Goal: Task Accomplishment & Management: Use online tool/utility

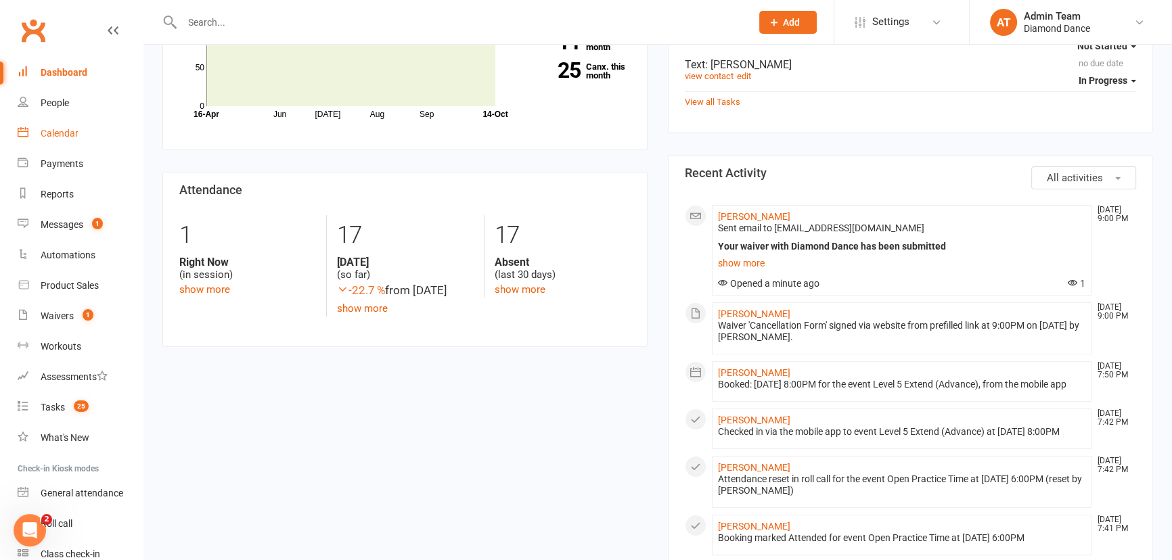
click at [79, 133] on link "Calendar" at bounding box center [80, 133] width 125 height 30
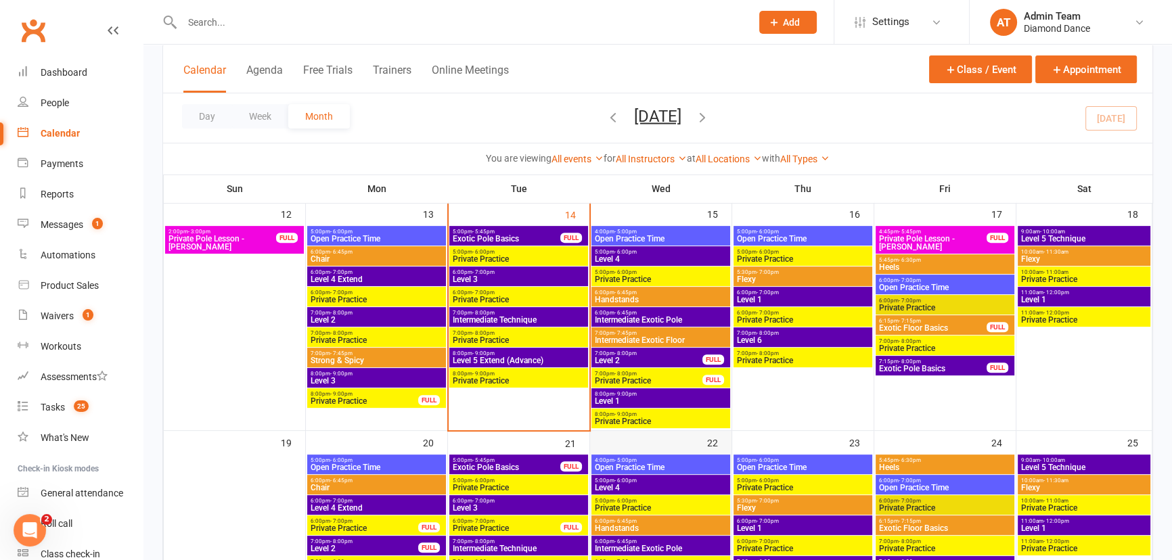
scroll to position [615, 0]
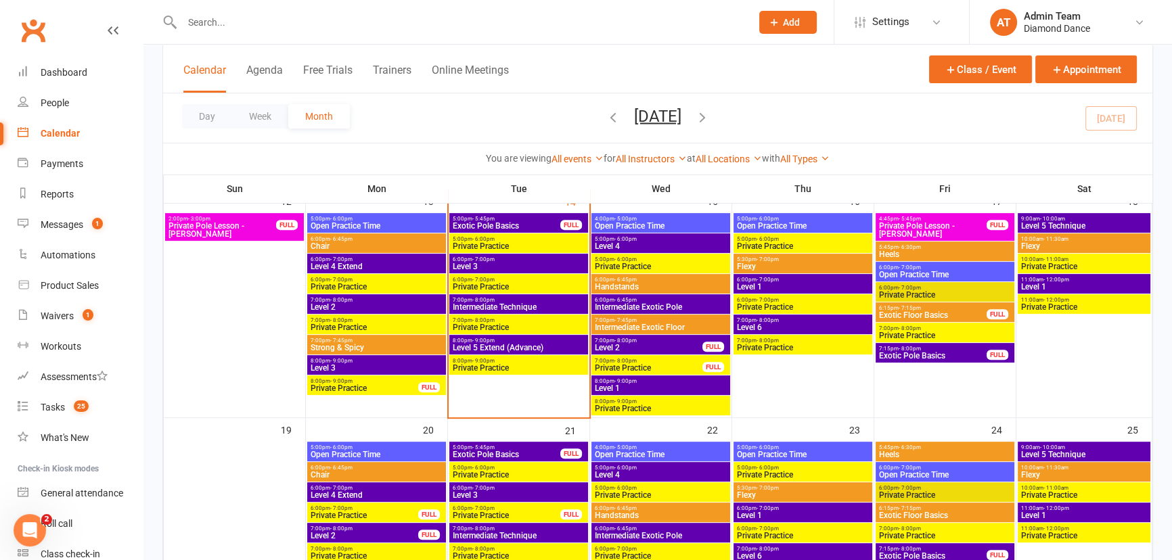
click at [521, 309] on span "Intermediate Technique" at bounding box center [518, 307] width 133 height 8
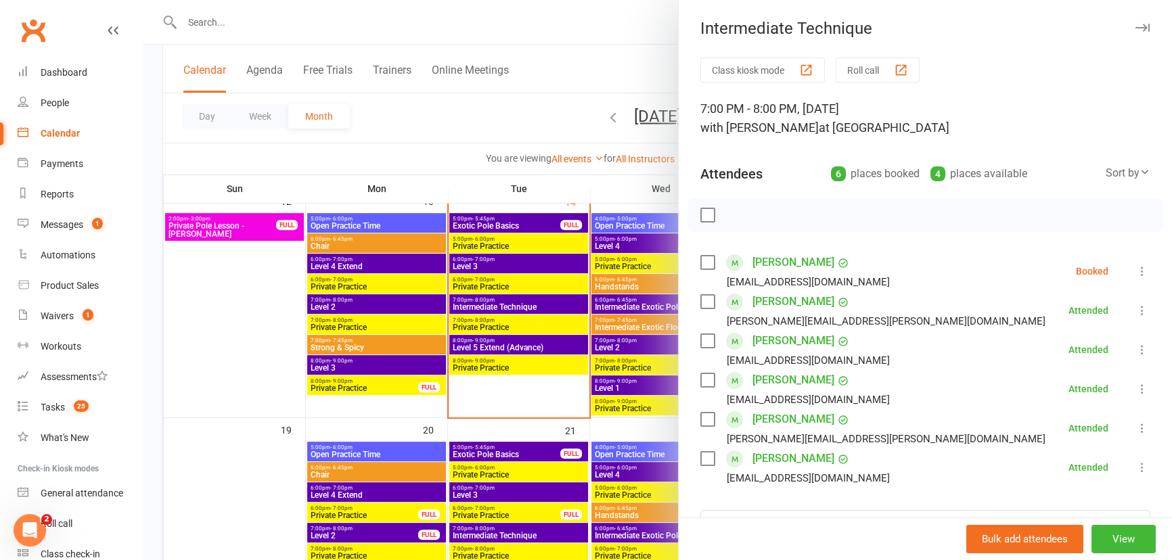
click at [1136, 271] on icon at bounding box center [1143, 272] width 14 height 14
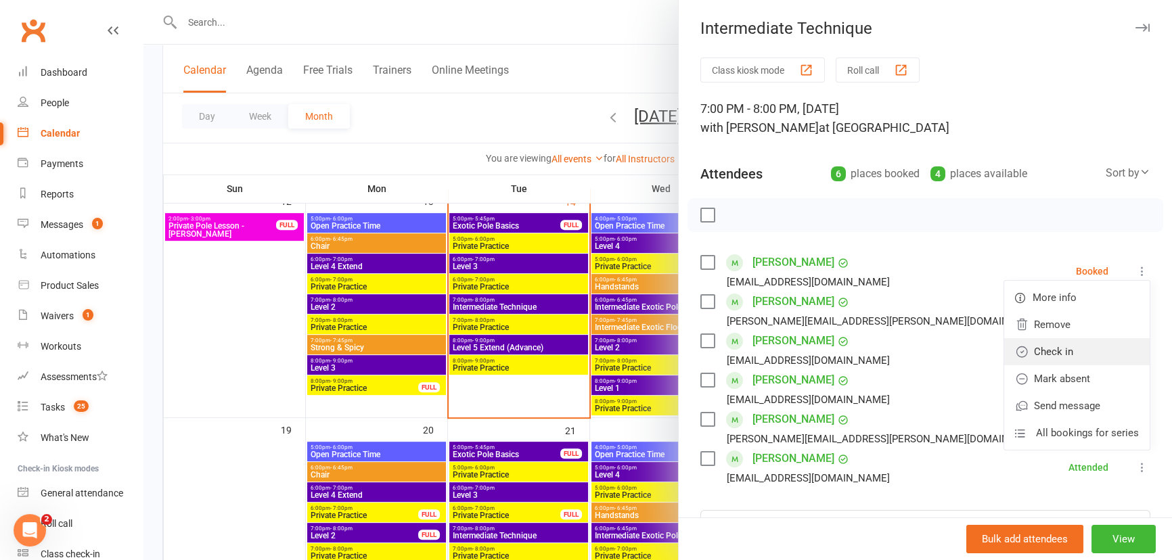
click at [1066, 348] on link "Check in" at bounding box center [1077, 351] width 146 height 27
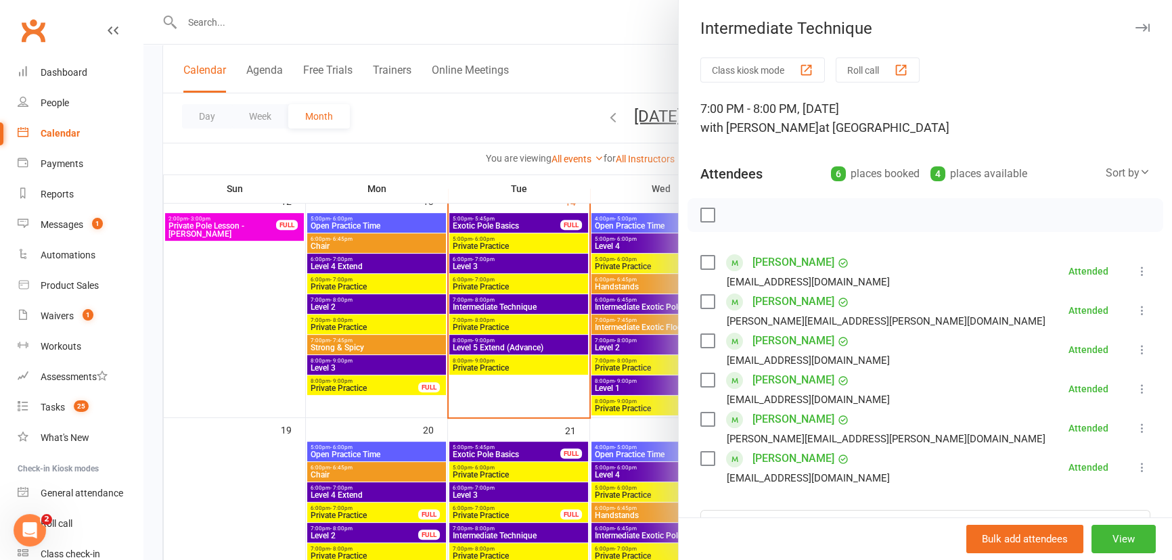
click at [529, 341] on div at bounding box center [657, 280] width 1029 height 560
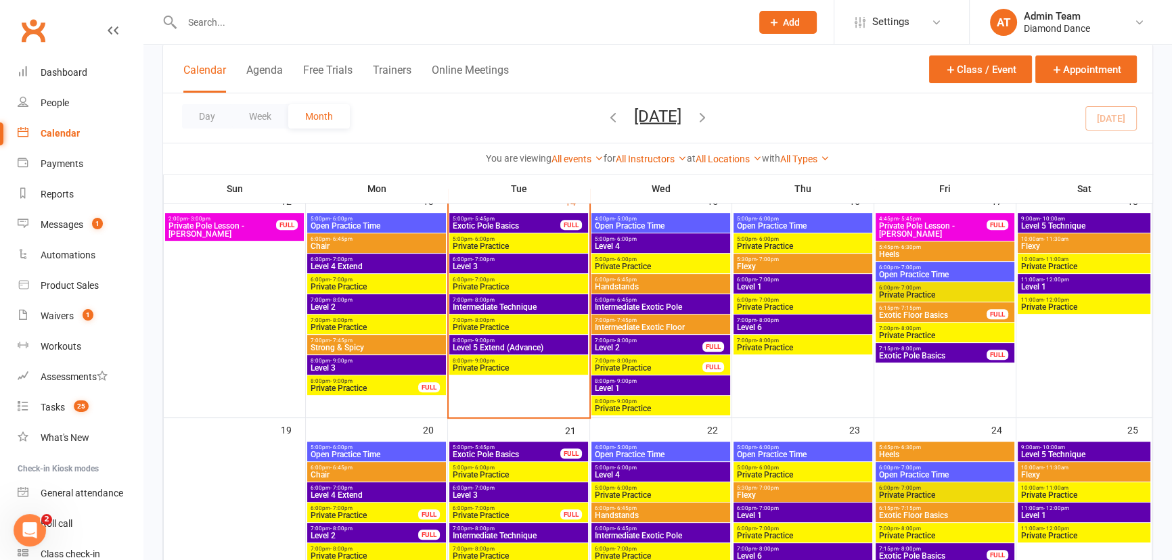
click at [515, 348] on span "Level 5 Extend (Advance)" at bounding box center [518, 348] width 133 height 8
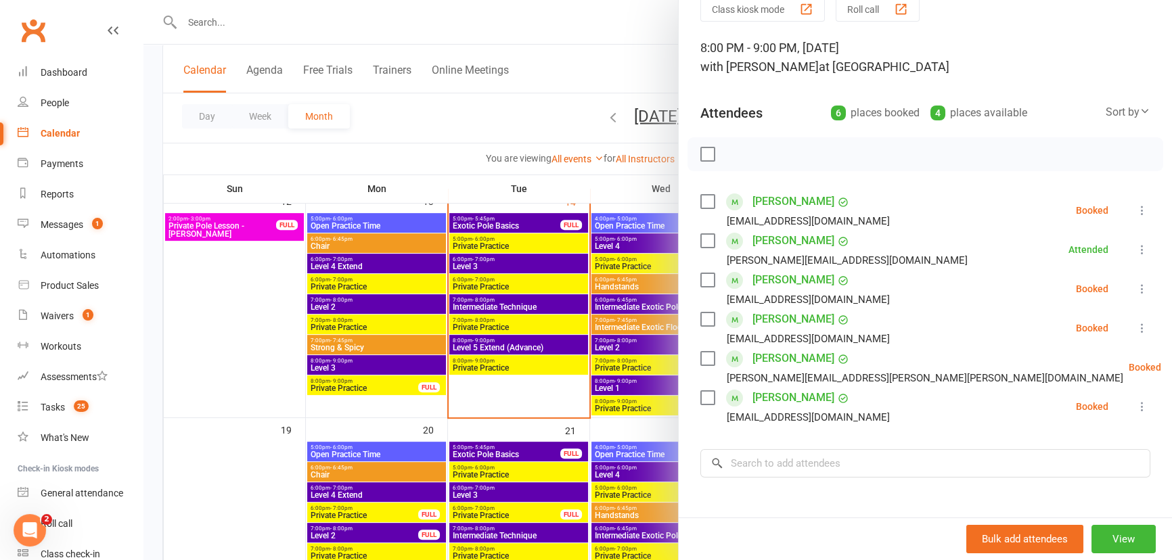
scroll to position [61, 0]
click at [1136, 213] on icon at bounding box center [1143, 211] width 14 height 14
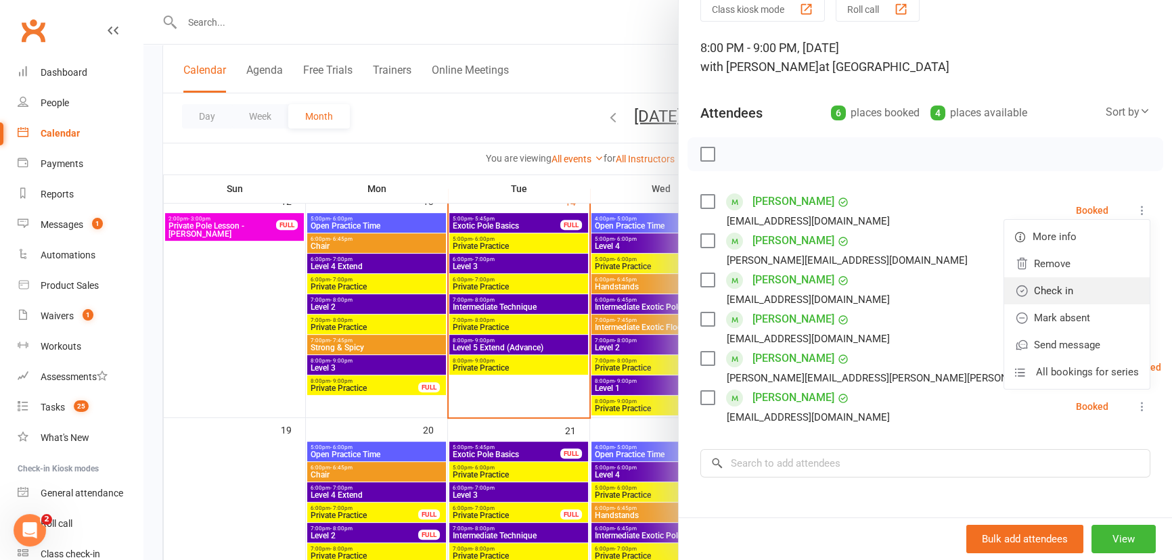
click at [1071, 295] on link "Check in" at bounding box center [1077, 290] width 146 height 27
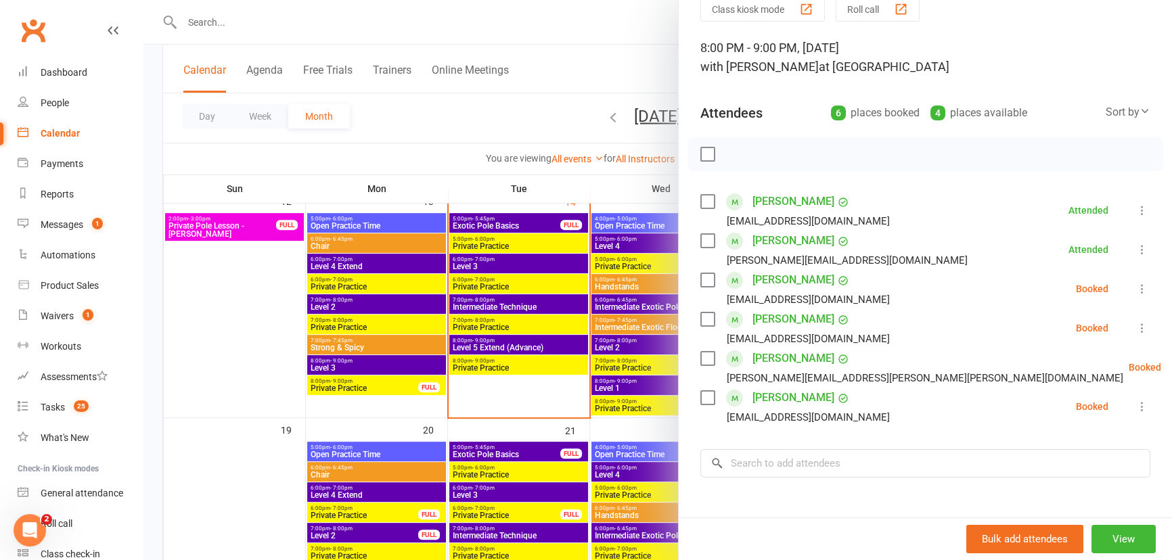
click at [1136, 290] on icon at bounding box center [1143, 289] width 14 height 14
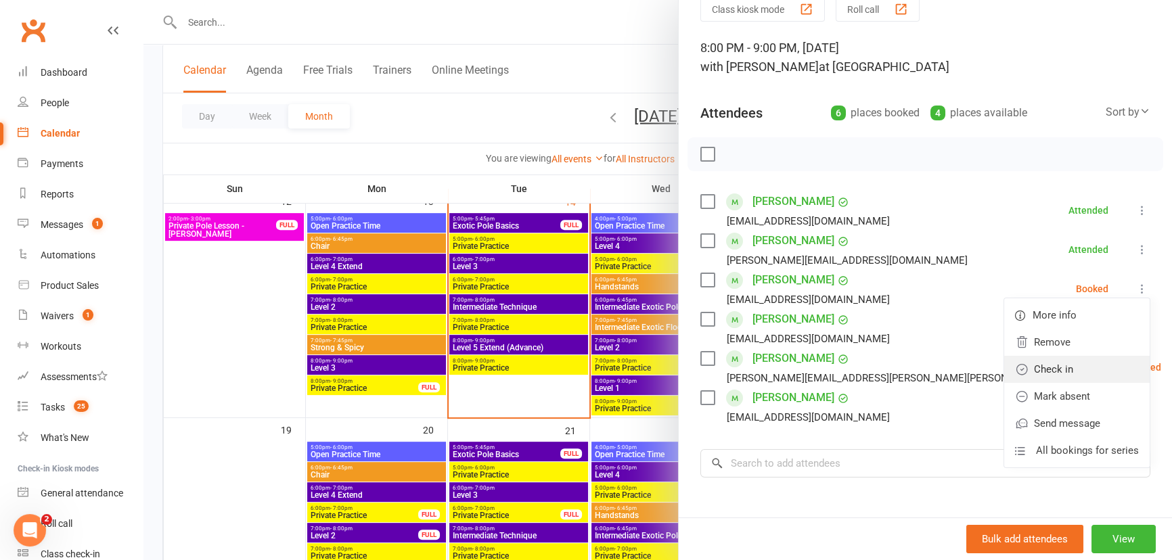
click at [1069, 368] on link "Check in" at bounding box center [1077, 369] width 146 height 27
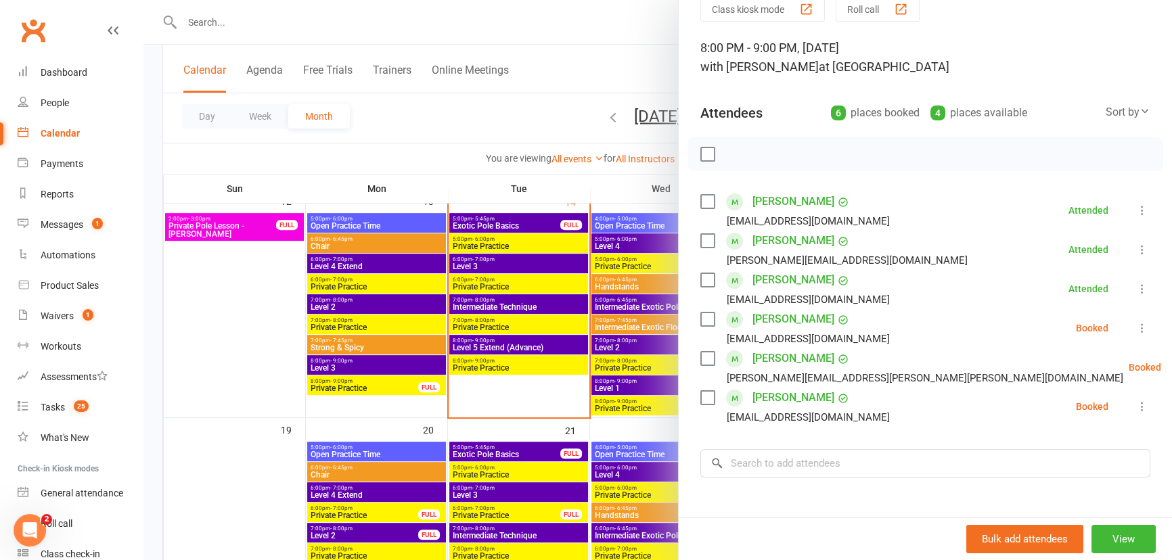
click at [1136, 327] on icon at bounding box center [1143, 328] width 14 height 14
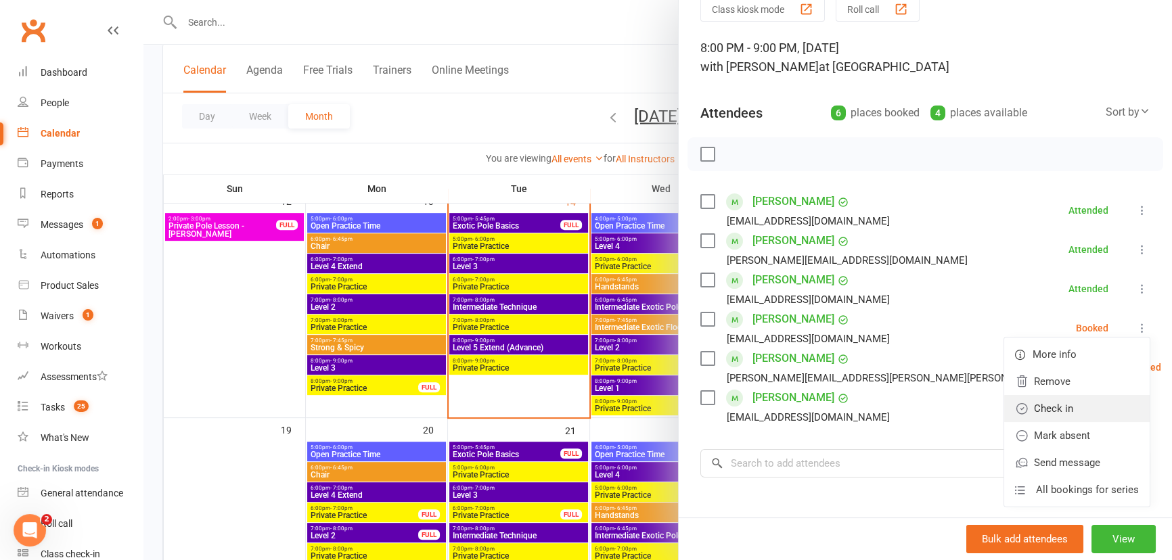
click at [1063, 401] on link "Check in" at bounding box center [1077, 408] width 146 height 27
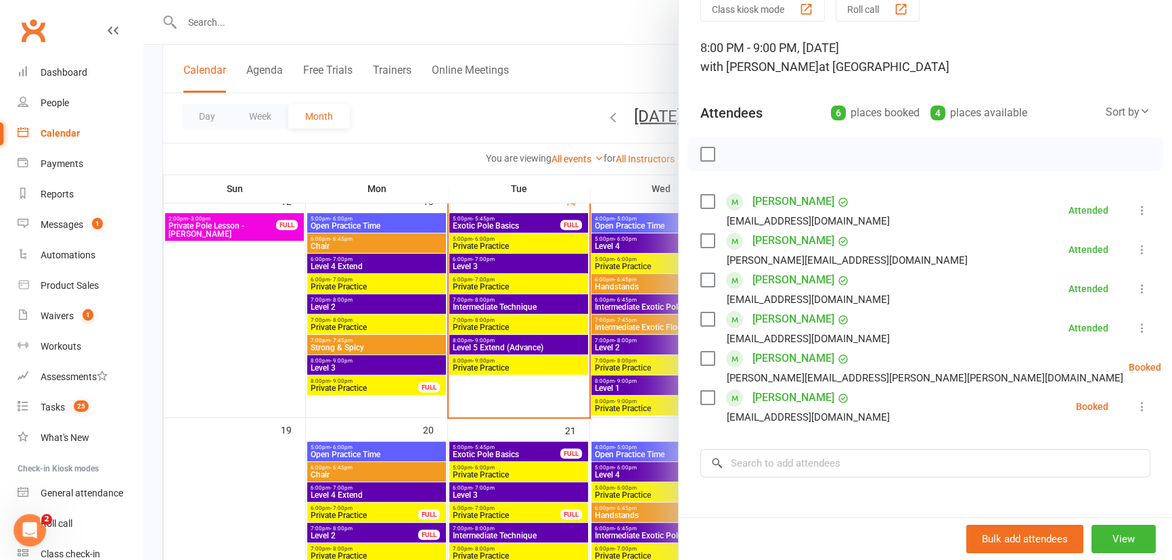
click at [1172, 366] on icon at bounding box center [1195, 368] width 14 height 14
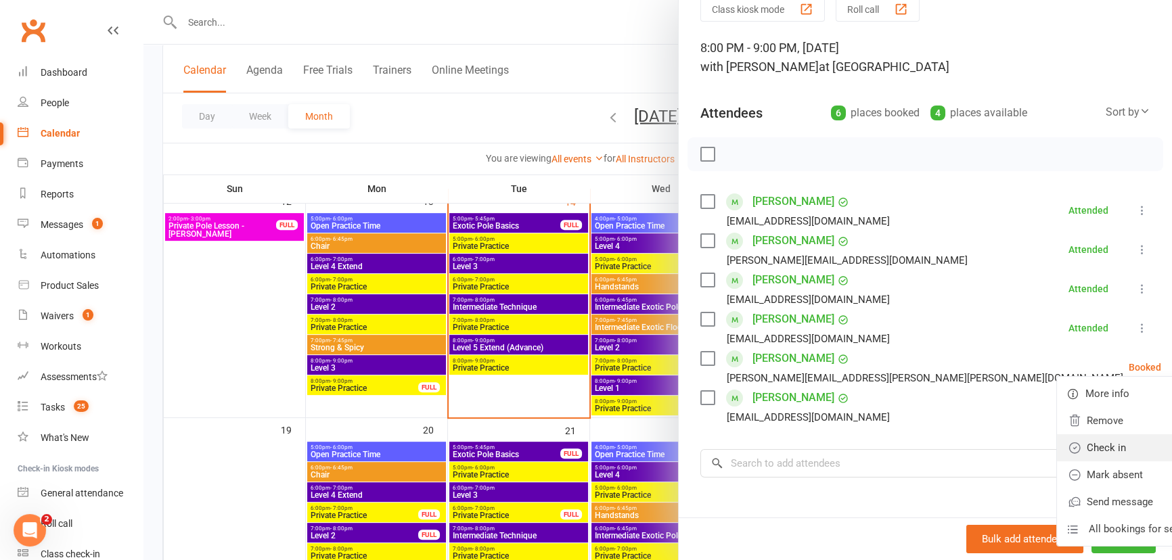
click at [1067, 451] on link "Check in" at bounding box center [1130, 447] width 146 height 27
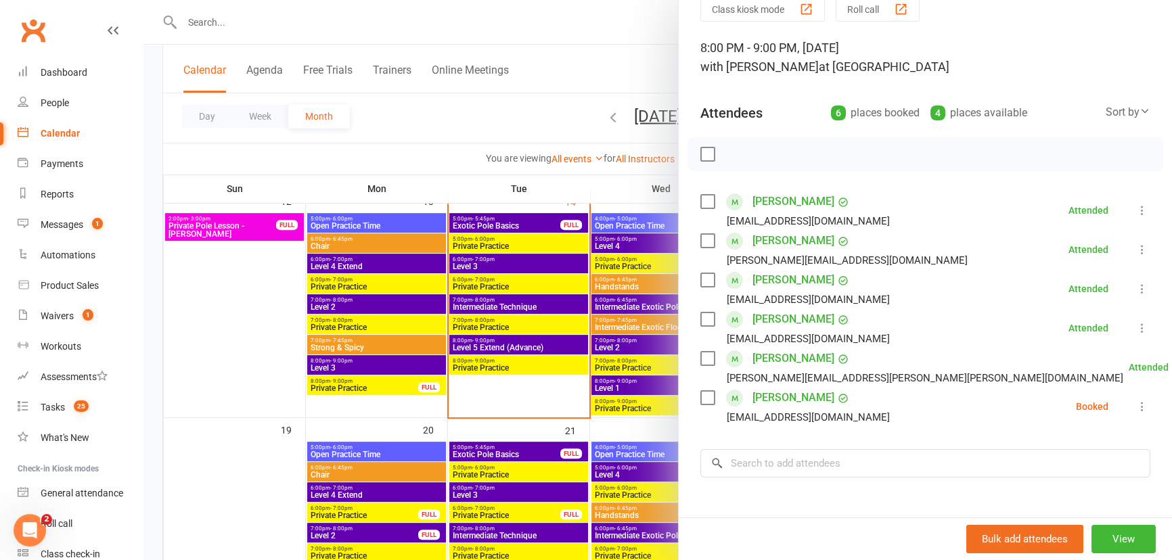
click at [1136, 406] on icon at bounding box center [1143, 407] width 14 height 14
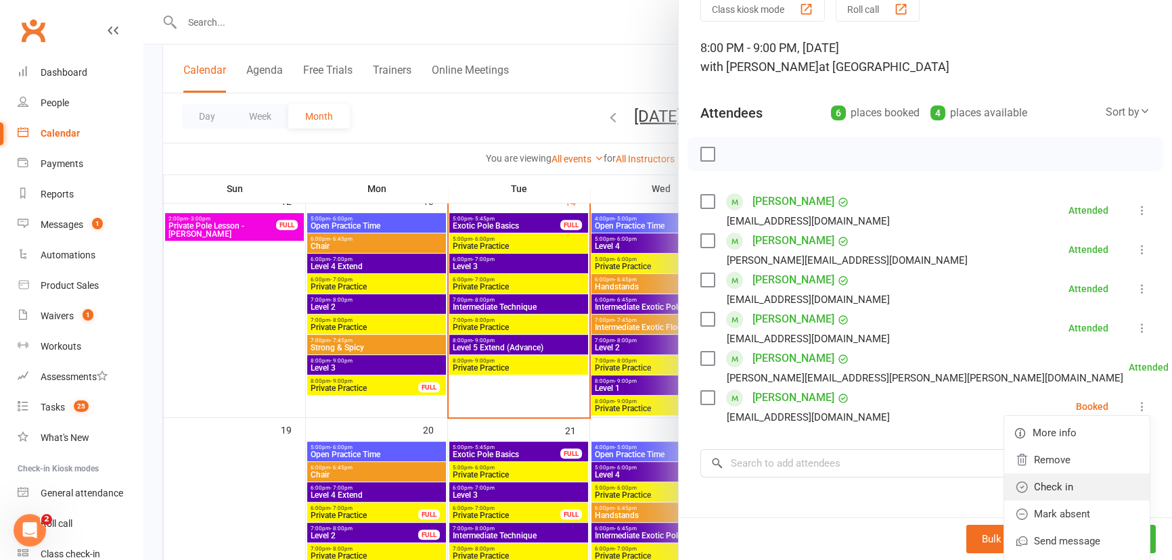
click at [1084, 481] on link "Check in" at bounding box center [1077, 487] width 146 height 27
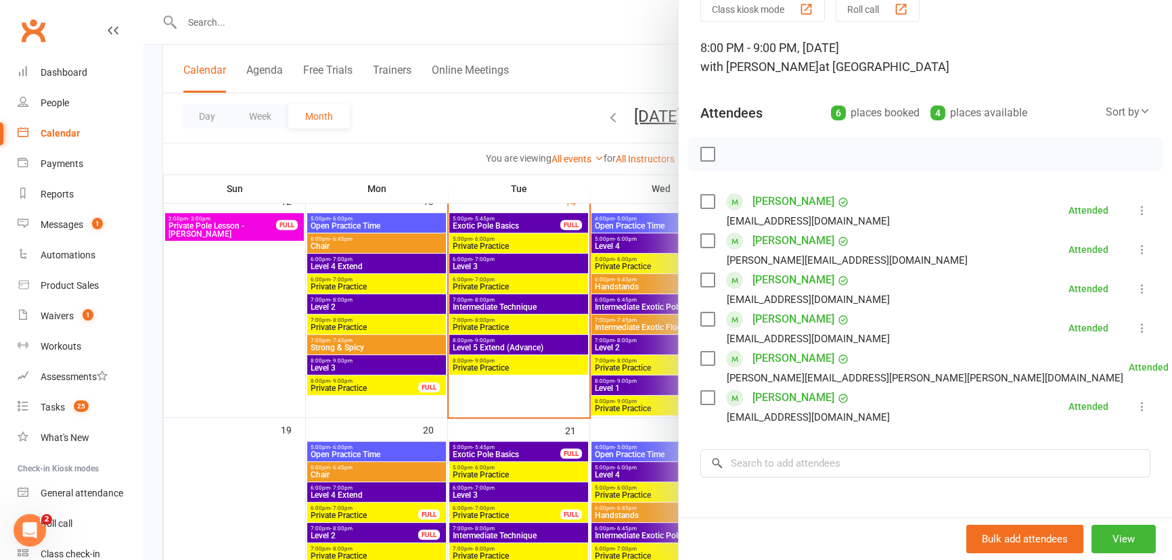
click at [558, 74] on div at bounding box center [657, 280] width 1029 height 560
